Goal: Information Seeking & Learning: Learn about a topic

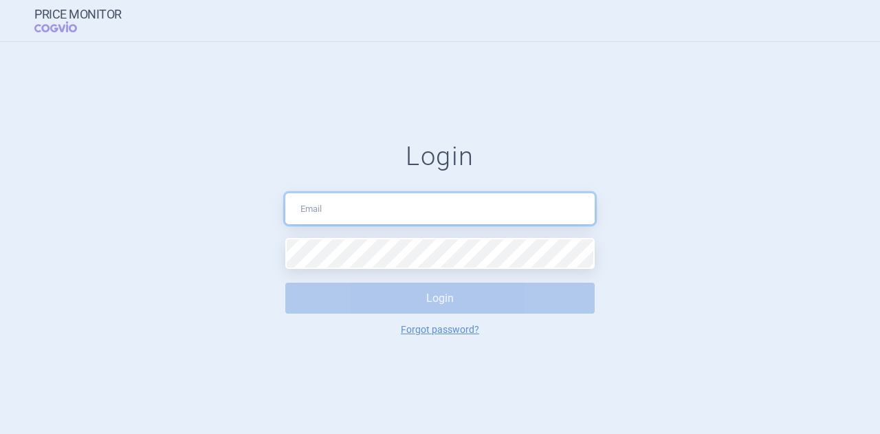
click at [375, 219] on input "text" at bounding box center [439, 208] width 309 height 31
type input "[PERSON_NAME][EMAIL_ADDRESS][DOMAIN_NAME]"
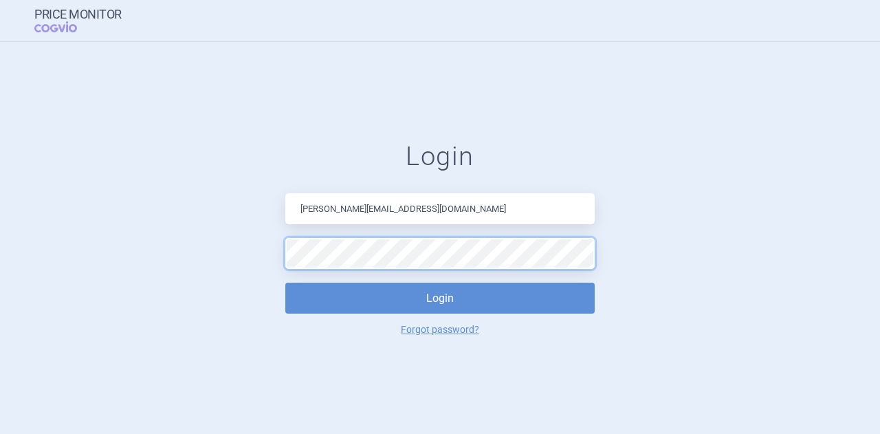
click at [285, 283] on button "Login" at bounding box center [439, 298] width 309 height 31
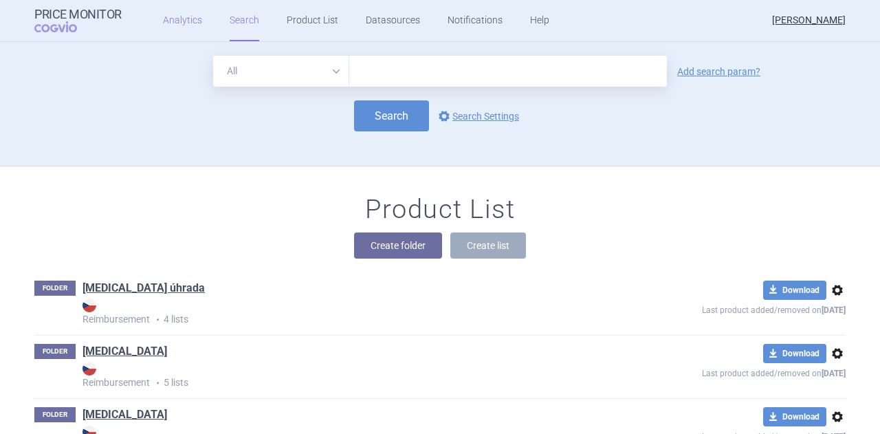
click at [182, 24] on link "Analytics" at bounding box center [182, 20] width 39 height 41
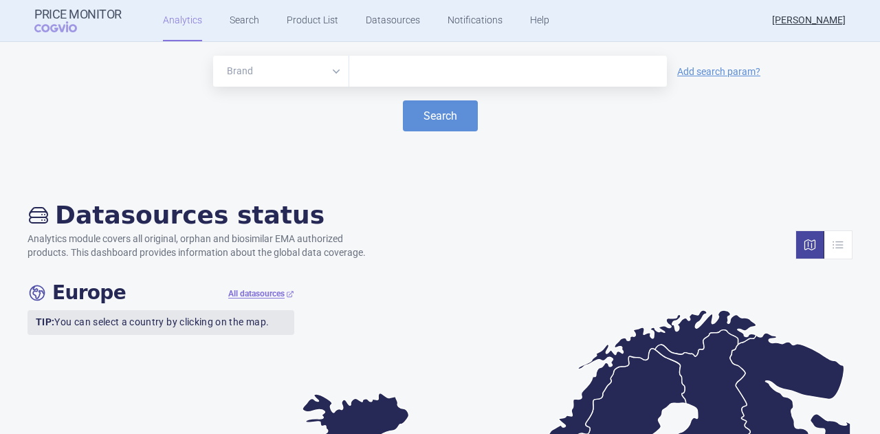
click at [406, 74] on input "text" at bounding box center [508, 72] width 304 height 18
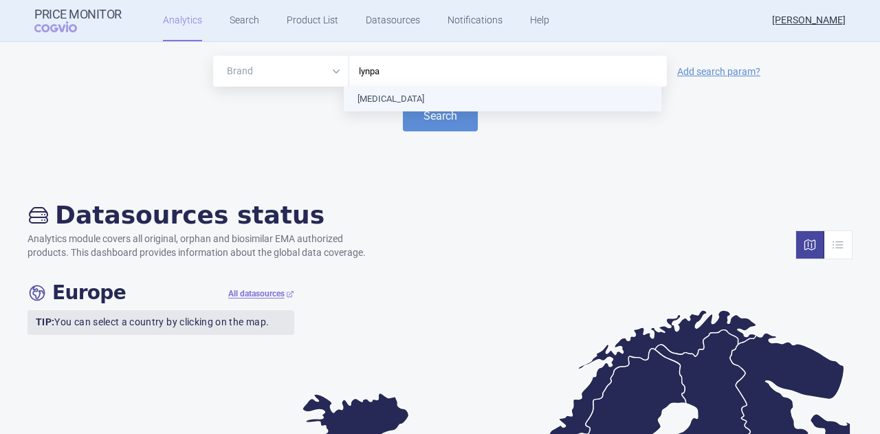
type input "lynpar"
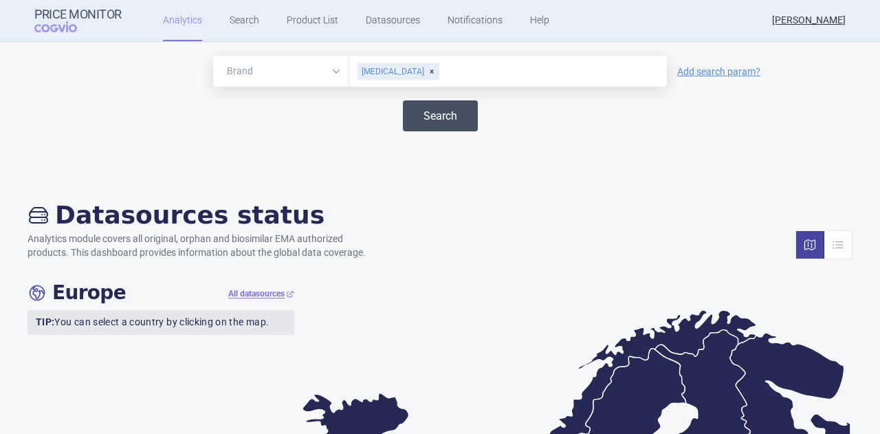
click at [415, 107] on button "Search" at bounding box center [440, 115] width 75 height 31
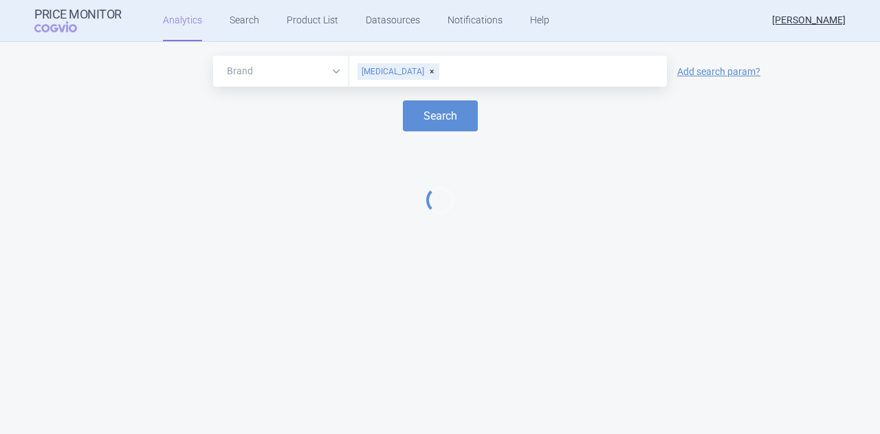
select select "EUR"
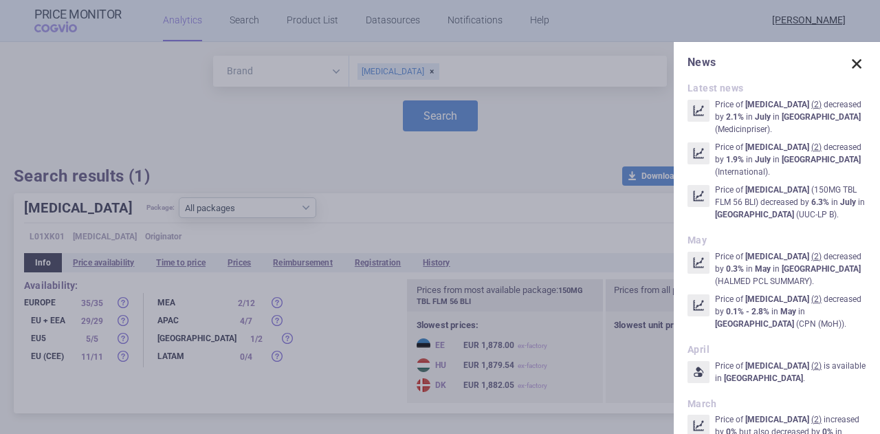
click at [849, 60] on span at bounding box center [856, 63] width 19 height 19
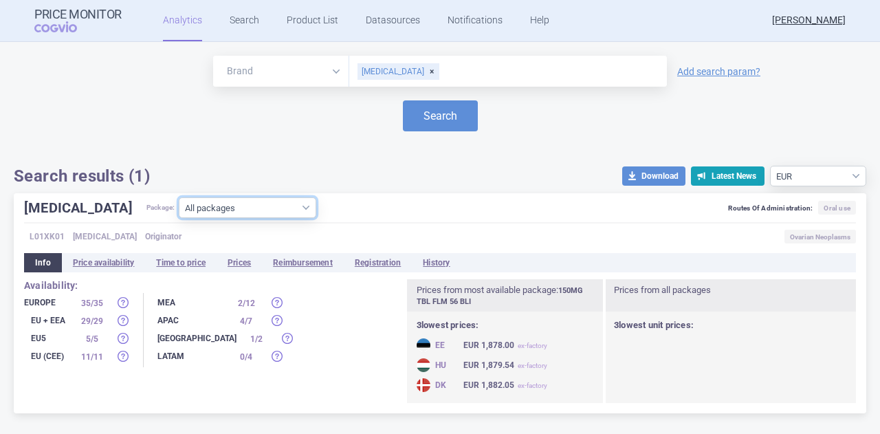
click at [267, 204] on select "All packages 100MG TBL FLM 112(2X56) BLI ( 10 ) 100MG TBL FLM 120 BLI ( 2 ) 100…" at bounding box center [247, 207] width 137 height 21
click at [360, 217] on div "[MEDICAL_DATA] Package: All packages 100MG TBL FLM 112(2X56) BLI ( 10 ) 100MG T…" at bounding box center [440, 210] width 832 height 26
click at [249, 267] on li "Prices" at bounding box center [239, 262] width 45 height 19
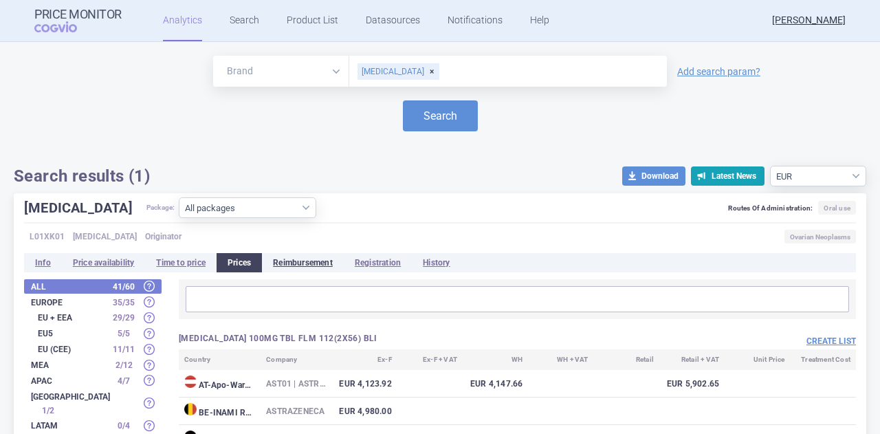
click at [320, 267] on li "Reimbursement" at bounding box center [303, 262] width 82 height 19
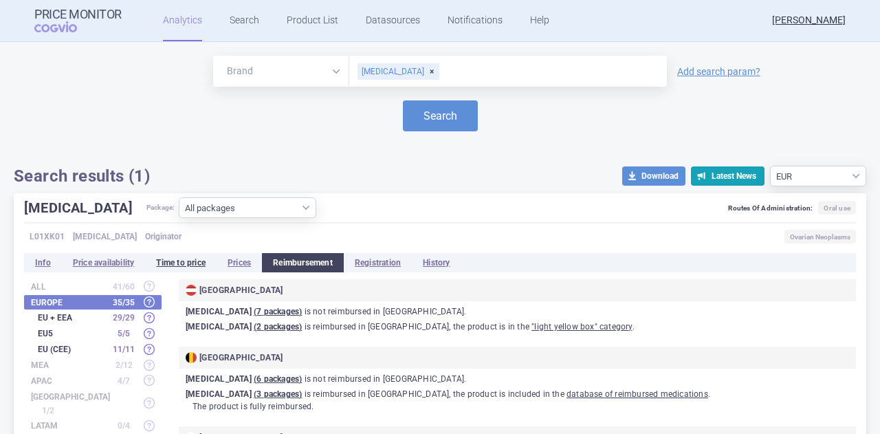
click at [195, 258] on li "Time to price" at bounding box center [180, 262] width 71 height 19
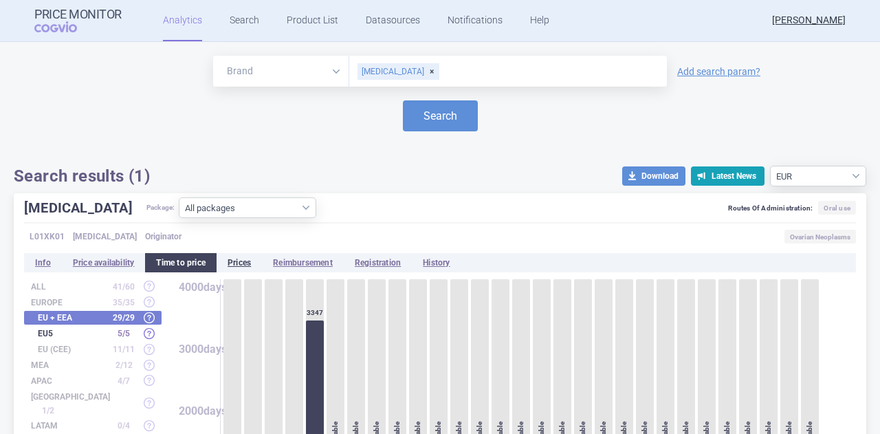
click at [246, 266] on li "Prices" at bounding box center [239, 262] width 45 height 19
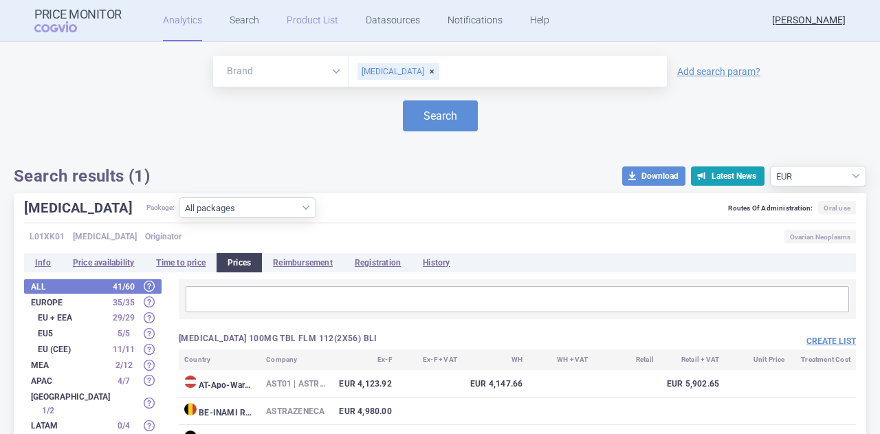
click at [322, 23] on link "Product List" at bounding box center [313, 20] width 52 height 41
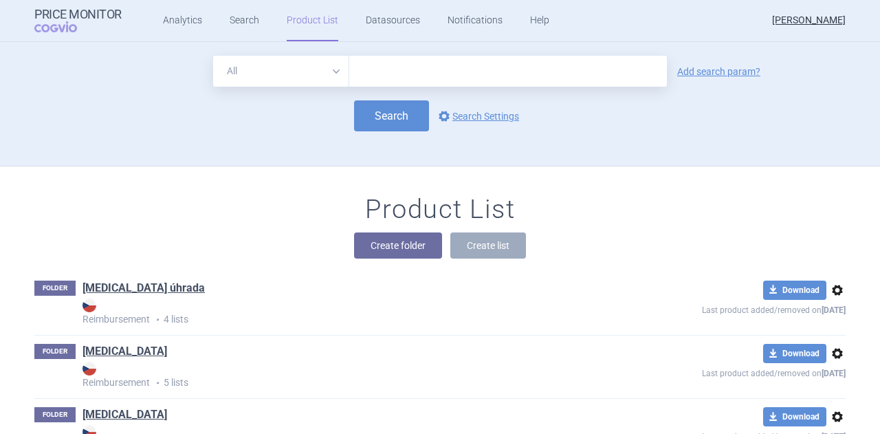
scroll to position [124, 0]
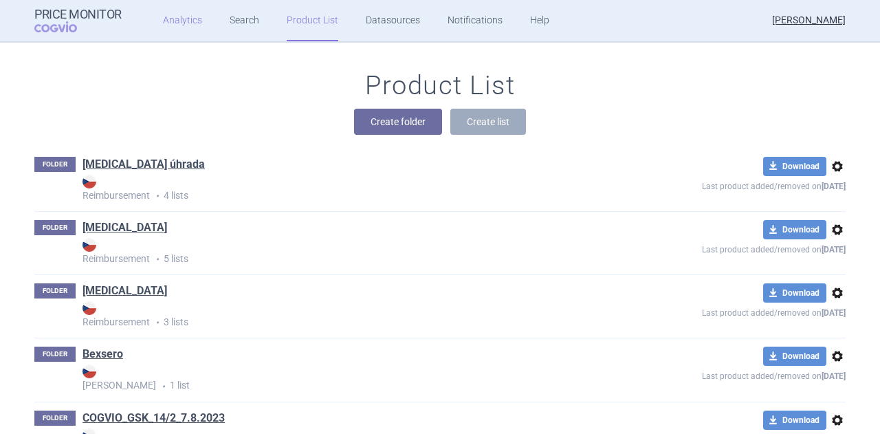
click at [173, 14] on link "Analytics" at bounding box center [182, 20] width 39 height 41
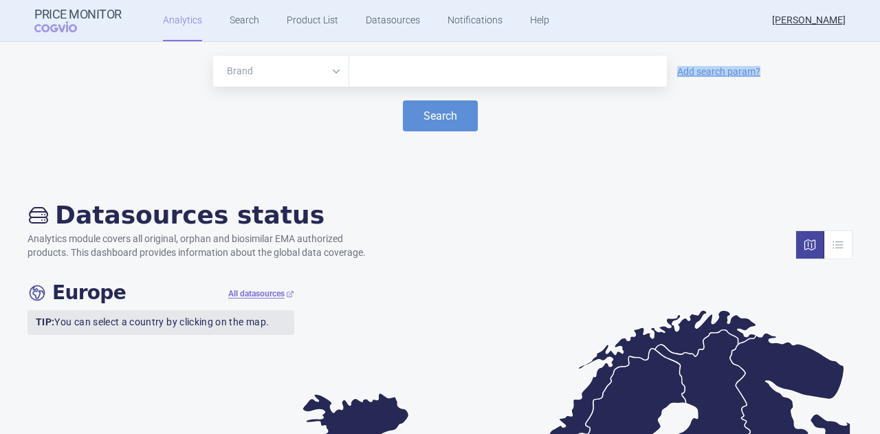
drag, startPoint x: 406, startPoint y: 87, endPoint x: 410, endPoint y: 75, distance: 12.8
click at [410, 75] on form "Brand ATC/Active substance Therapeutic area Add search param? Search" at bounding box center [440, 94] width 852 height 76
click at [410, 75] on input "text" at bounding box center [508, 72] width 304 height 18
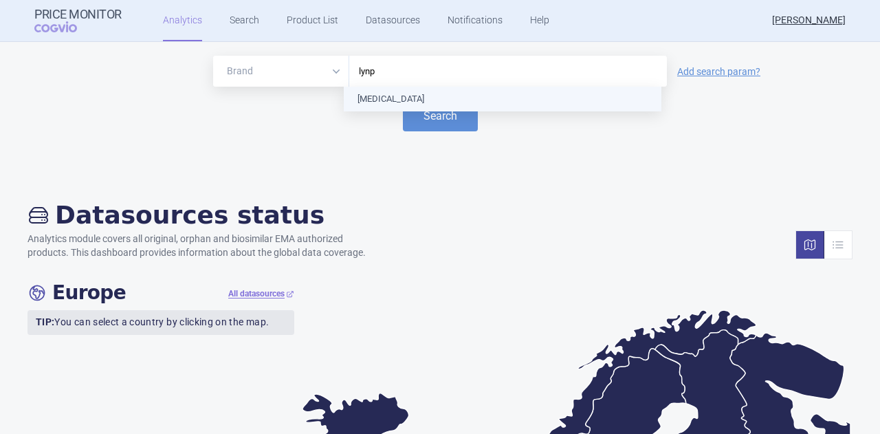
type input "lynpa"
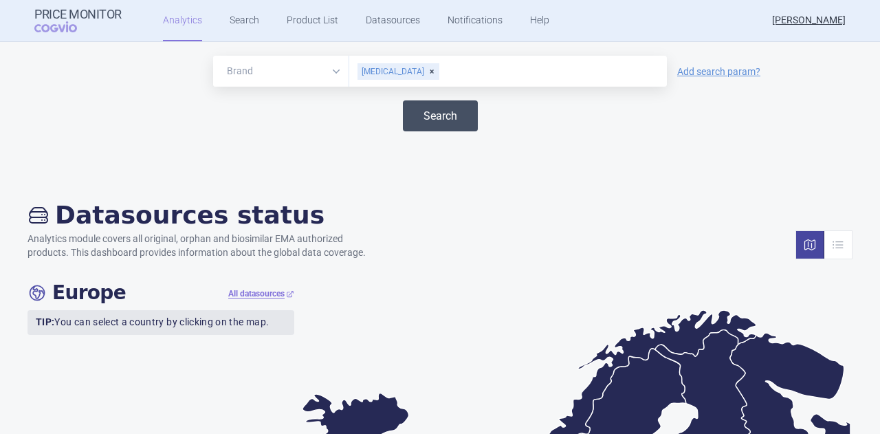
click at [426, 121] on button "Search" at bounding box center [440, 115] width 75 height 31
select select "EUR"
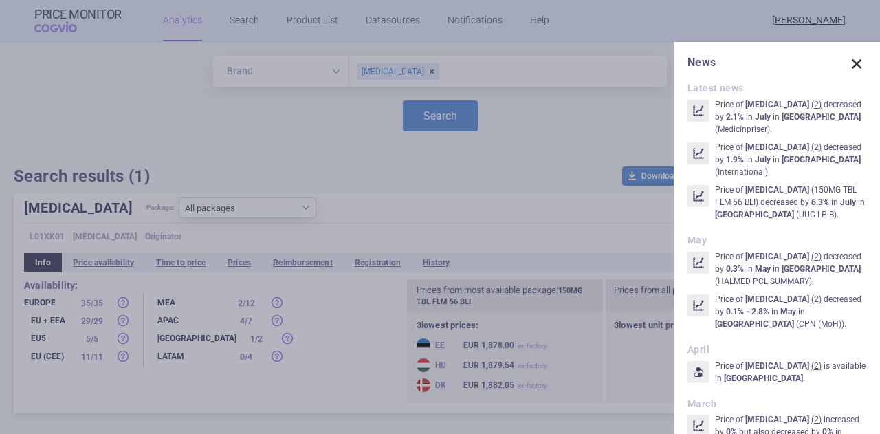
click at [854, 66] on span at bounding box center [856, 63] width 19 height 19
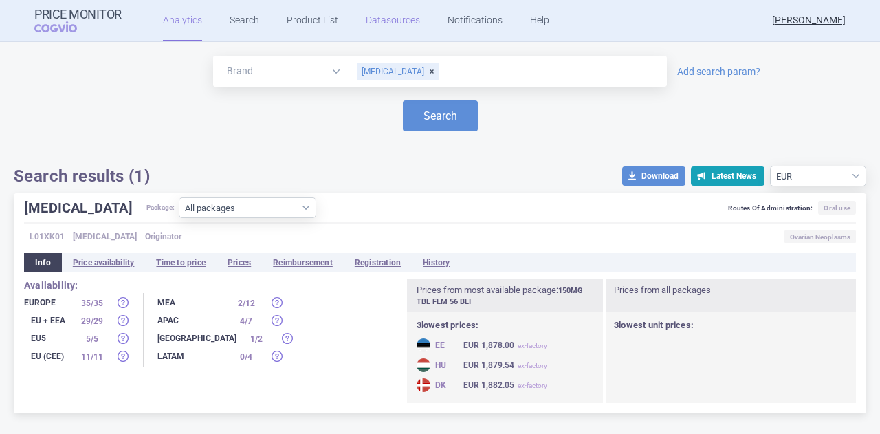
click at [389, 20] on link "Datasources" at bounding box center [393, 20] width 54 height 41
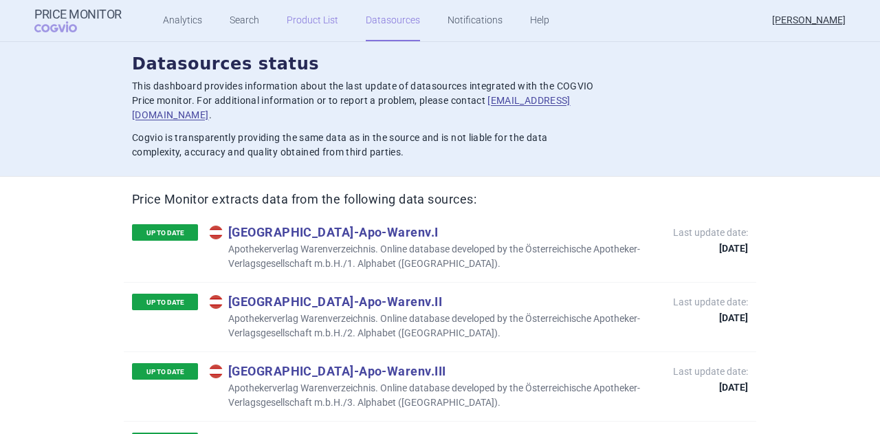
click at [318, 19] on link "Product List" at bounding box center [313, 20] width 52 height 41
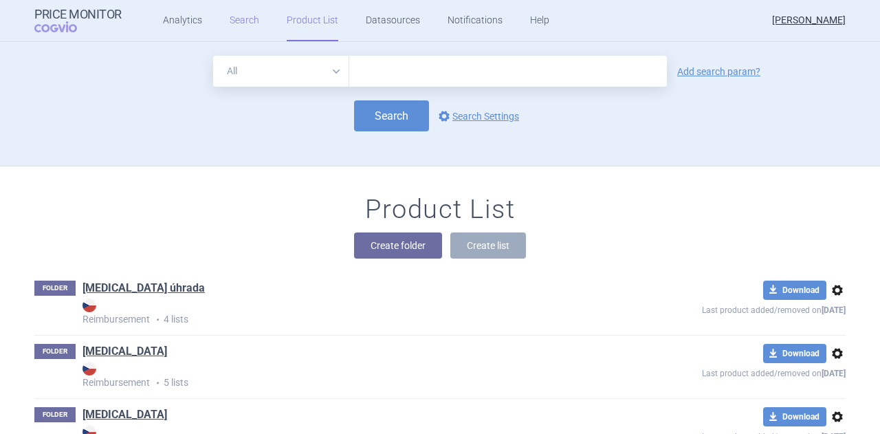
click at [247, 8] on link "Search" at bounding box center [245, 20] width 30 height 41
click at [73, 12] on strong "Price Monitor" at bounding box center [77, 15] width 87 height 14
click at [180, 8] on link "Analytics" at bounding box center [182, 20] width 39 height 41
